Goal: Communication & Community: Ask a question

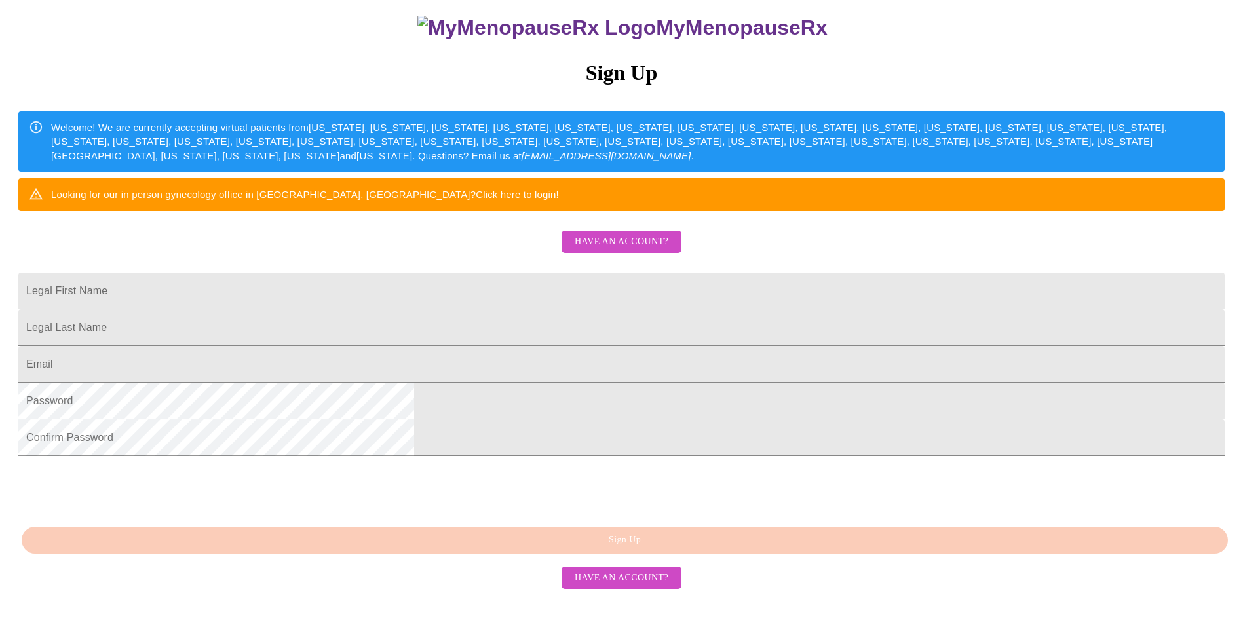
scroll to position [221, 0]
click at [605, 586] on span "Have an account?" at bounding box center [622, 578] width 94 height 16
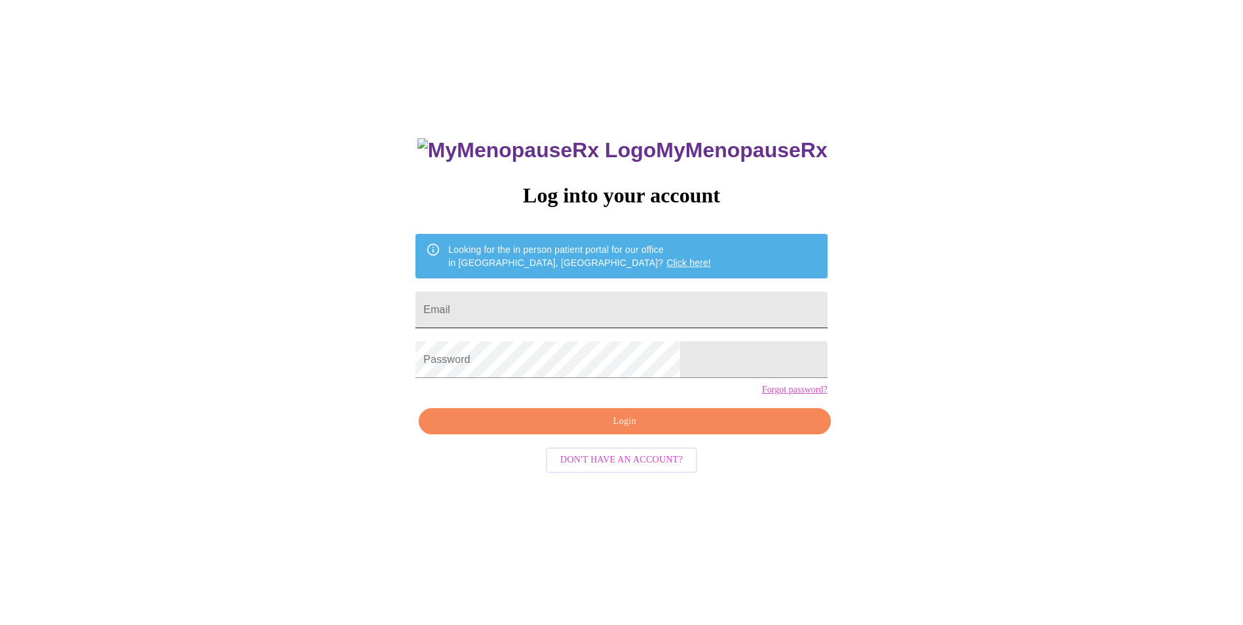
click at [586, 316] on input "Email" at bounding box center [620, 310] width 411 height 37
type input "[EMAIL_ADDRESS][DOMAIN_NAME]"
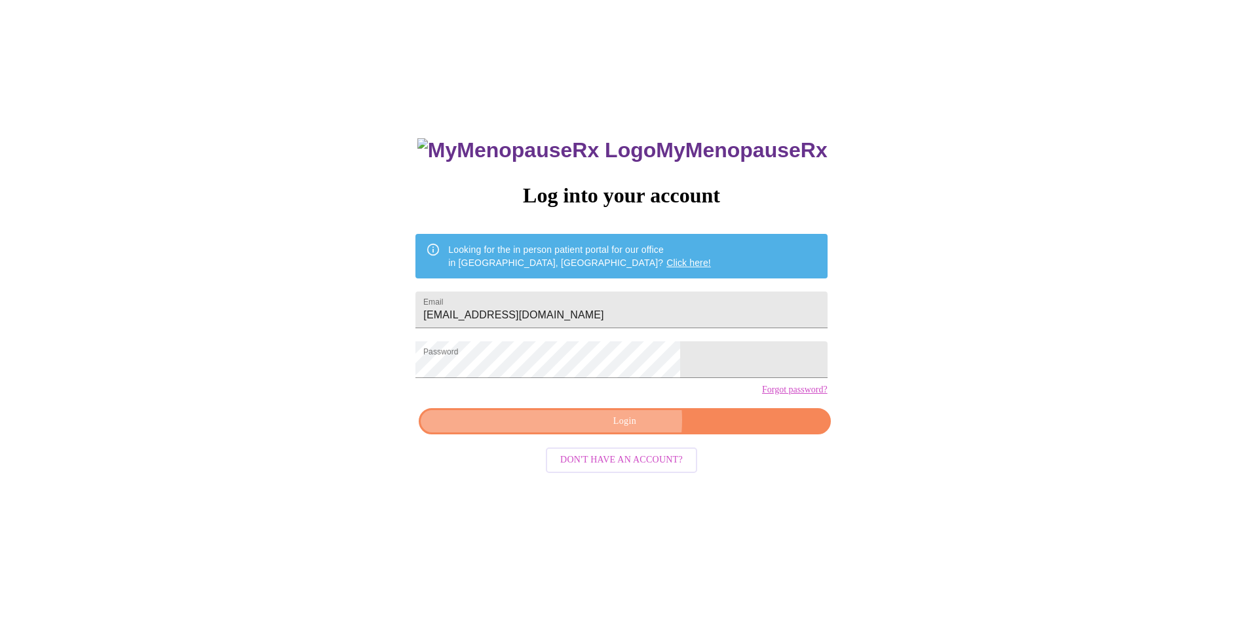
click at [616, 430] on span "Login" at bounding box center [624, 421] width 381 height 16
click at [641, 430] on span "Login" at bounding box center [624, 421] width 381 height 16
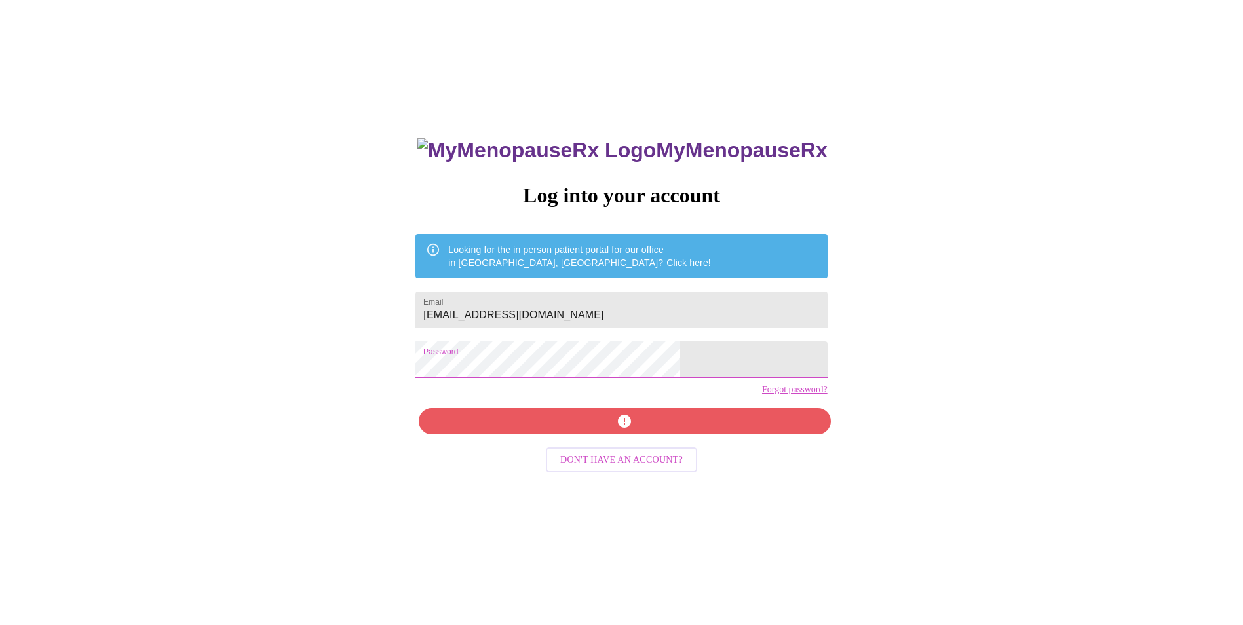
click at [615, 442] on div "MyMenopauseRx Log into your account Looking for the in person patient portal fo…" at bounding box center [621, 429] width 438 height 625
click at [831, 459] on div "MyMenopauseRx Log into your account Looking for the in person patient portal fo…" at bounding box center [621, 367] width 1232 height 750
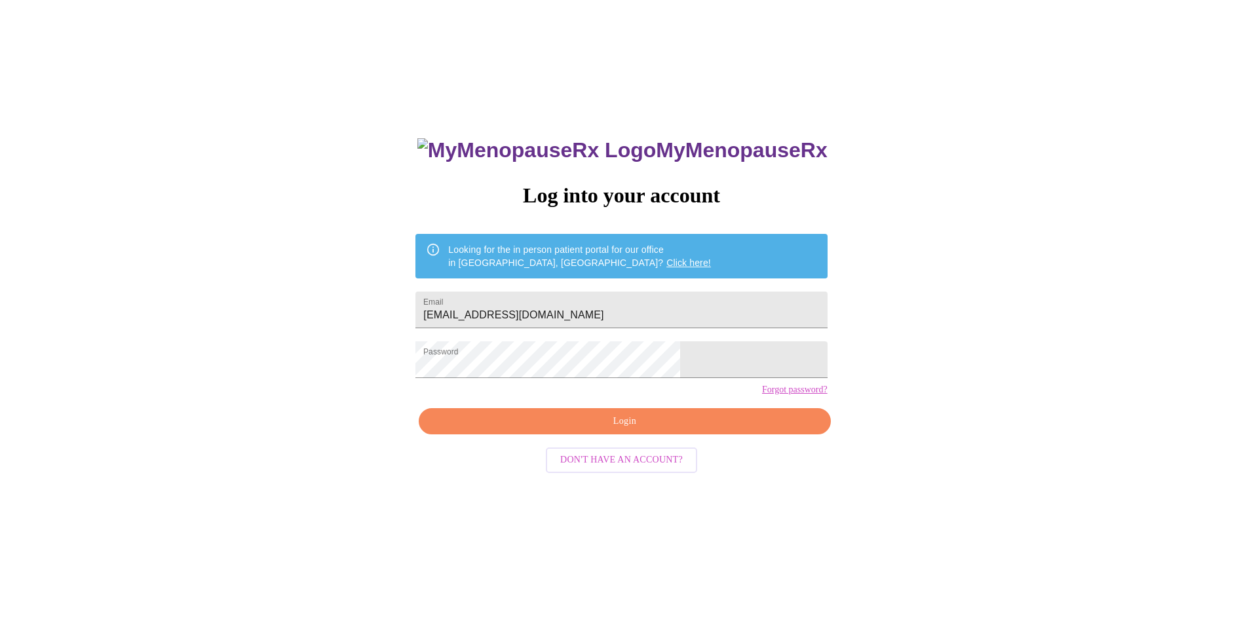
click at [598, 430] on span "Login" at bounding box center [624, 421] width 381 height 16
click at [637, 430] on span "Login" at bounding box center [624, 421] width 381 height 16
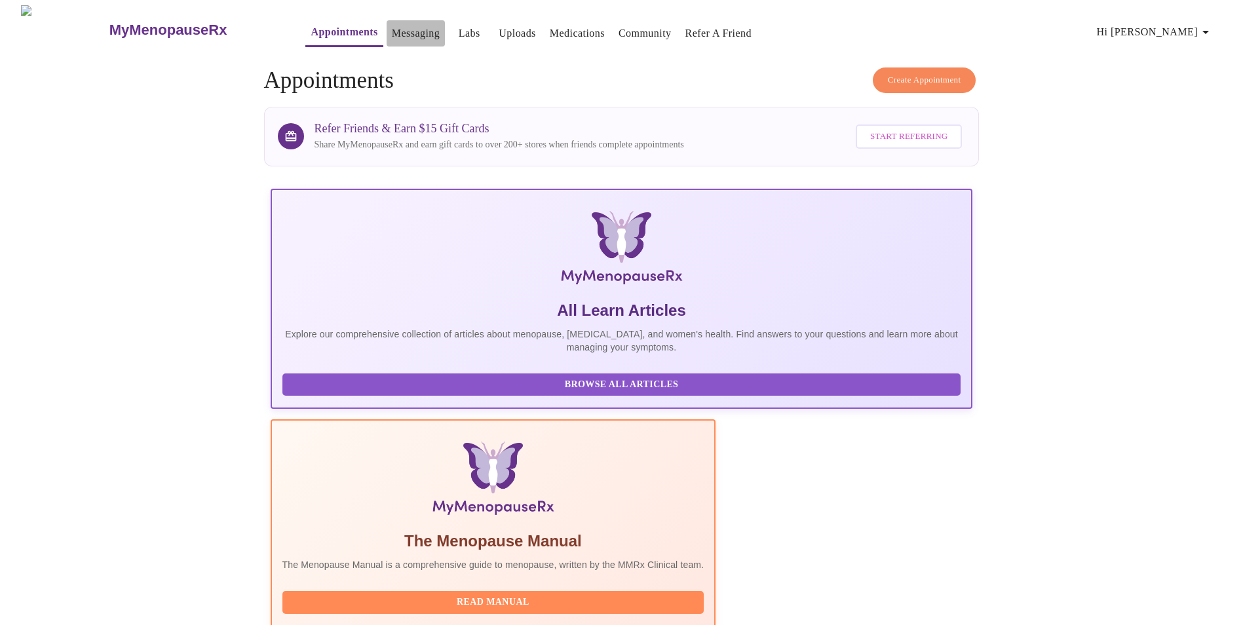
click at [392, 34] on link "Messaging" at bounding box center [416, 33] width 48 height 18
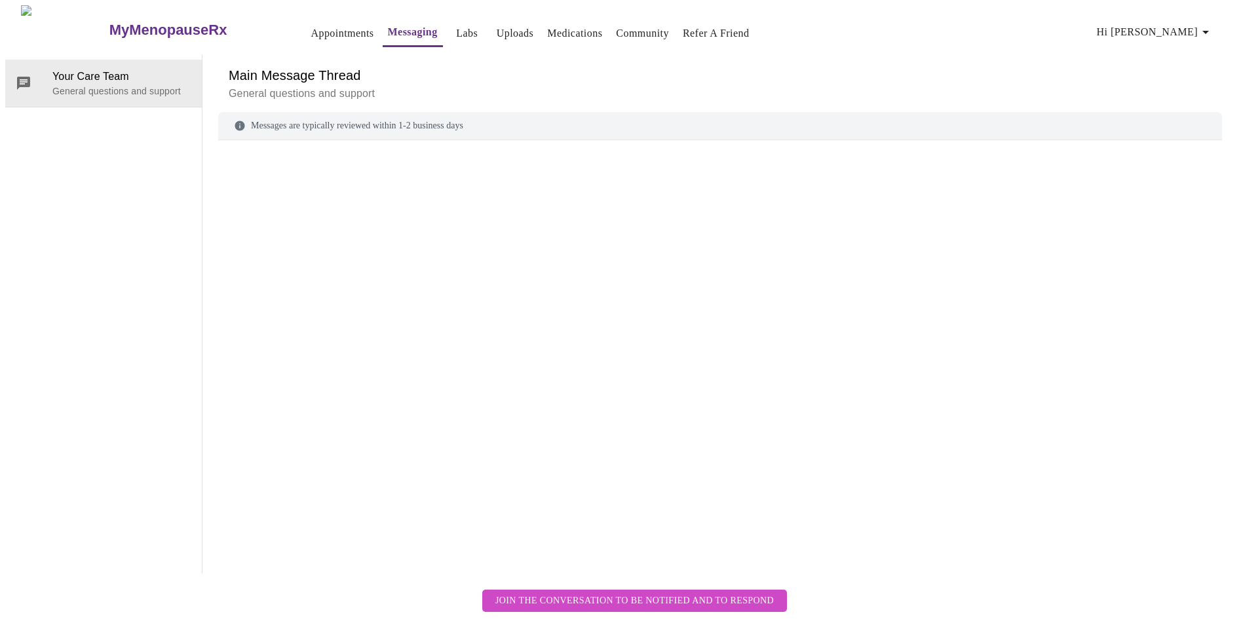
scroll to position [49, 0]
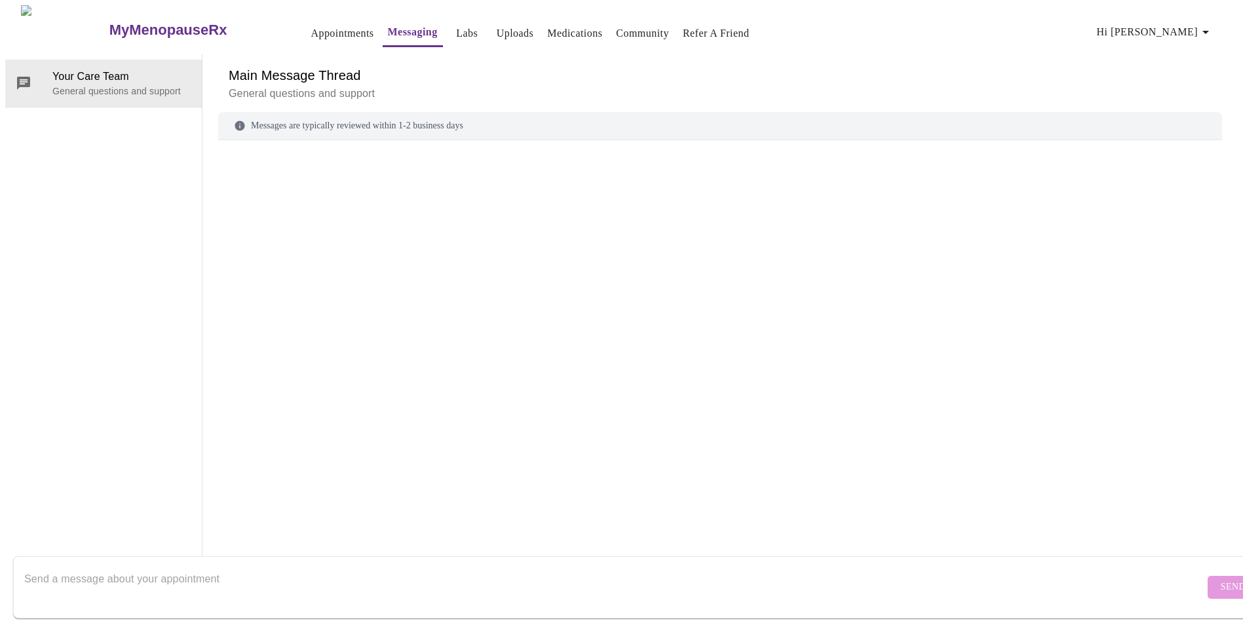
click at [253, 566] on textarea "Send a message about your appointment" at bounding box center [614, 587] width 1180 height 42
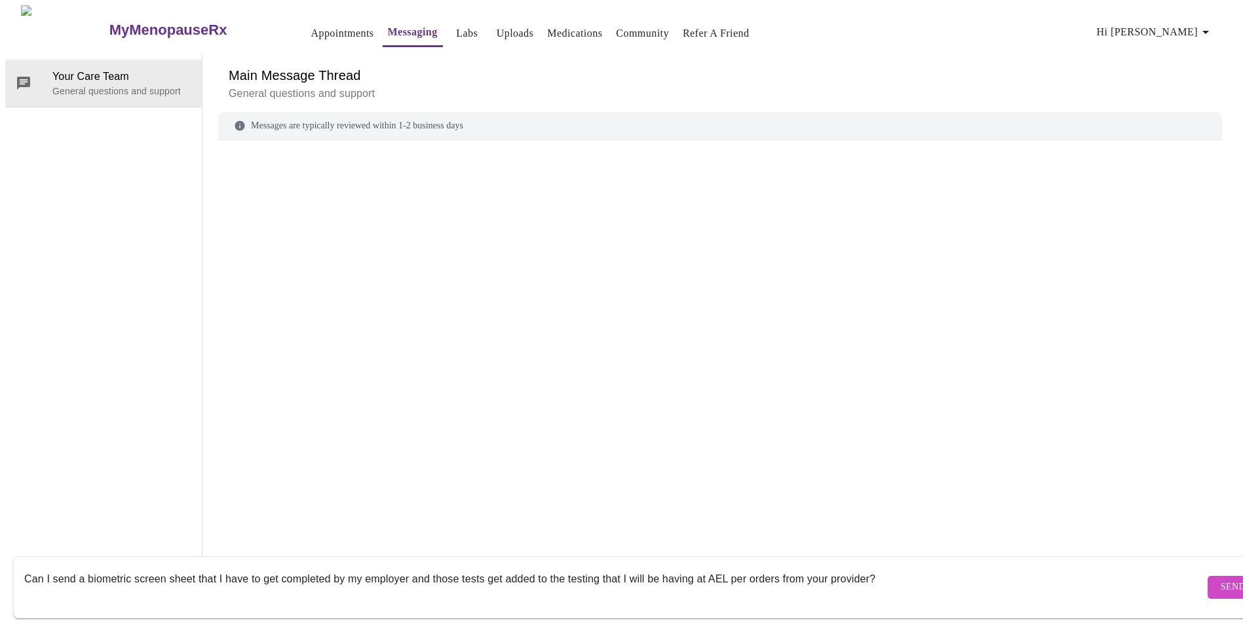
type textarea "Can I send a biometric screen sheet that I have to get completed by my employer…"
click at [1215, 576] on button "Send" at bounding box center [1233, 587] width 51 height 23
